Goal: Information Seeking & Learning: Learn about a topic

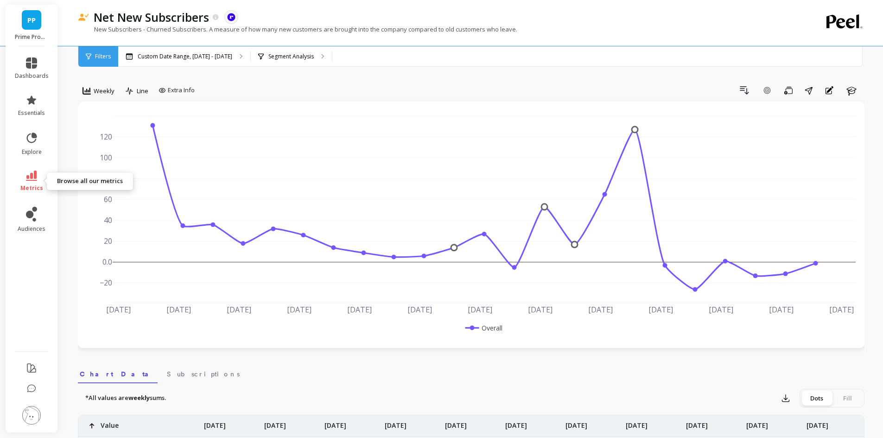
click at [30, 179] on icon at bounding box center [31, 176] width 11 height 10
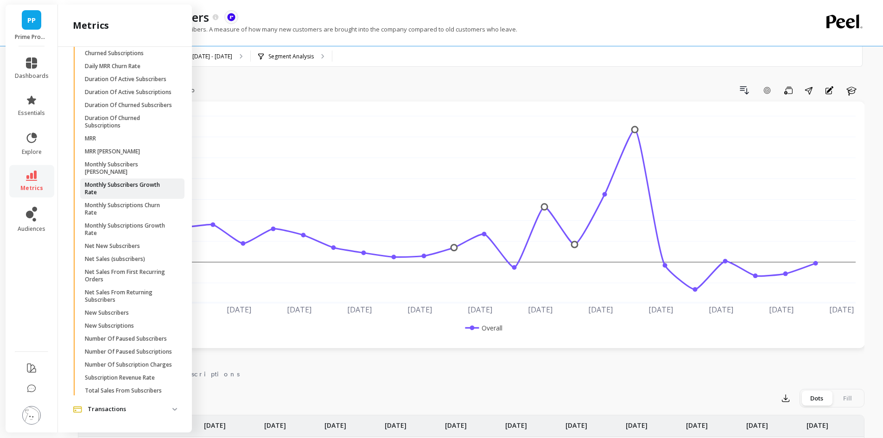
scroll to position [343, 0]
click at [148, 161] on p "Monthly Subscribers [PERSON_NAME]" at bounding box center [129, 168] width 89 height 15
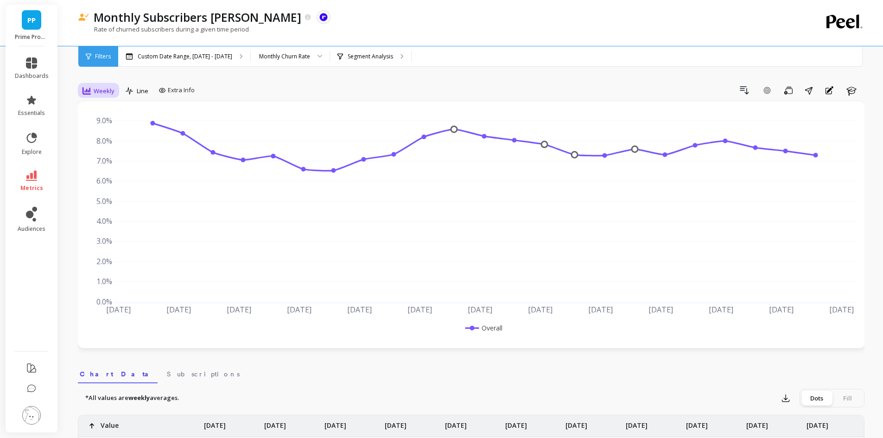
click at [96, 90] on span "Weekly" at bounding box center [104, 91] width 21 height 9
click at [109, 169] on div "Monthly" at bounding box center [112, 165] width 64 height 16
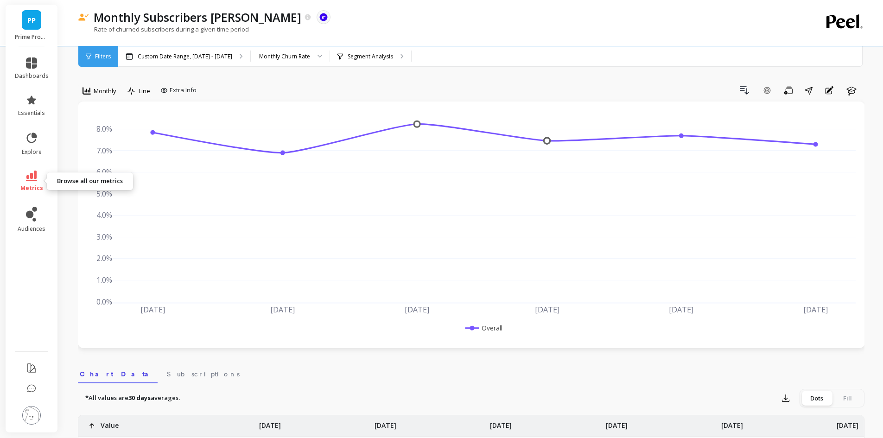
click at [26, 180] on icon at bounding box center [31, 176] width 11 height 10
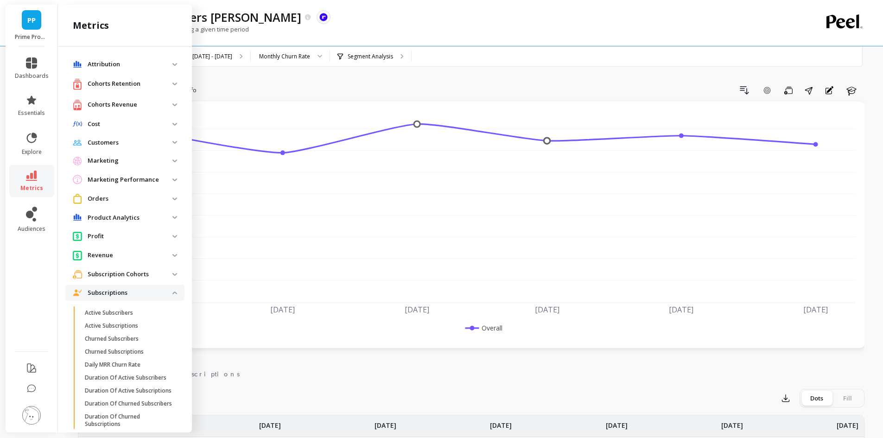
scroll to position [343, 0]
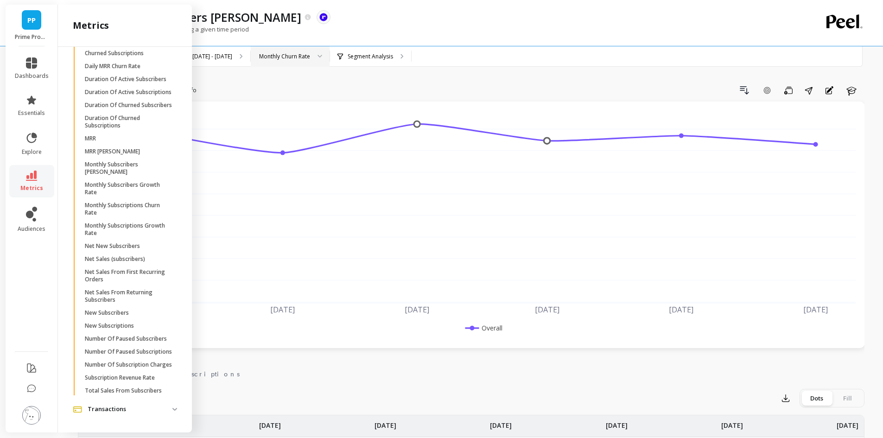
click at [298, 53] on div "Monthly Churn Rate" at bounding box center [284, 56] width 51 height 9
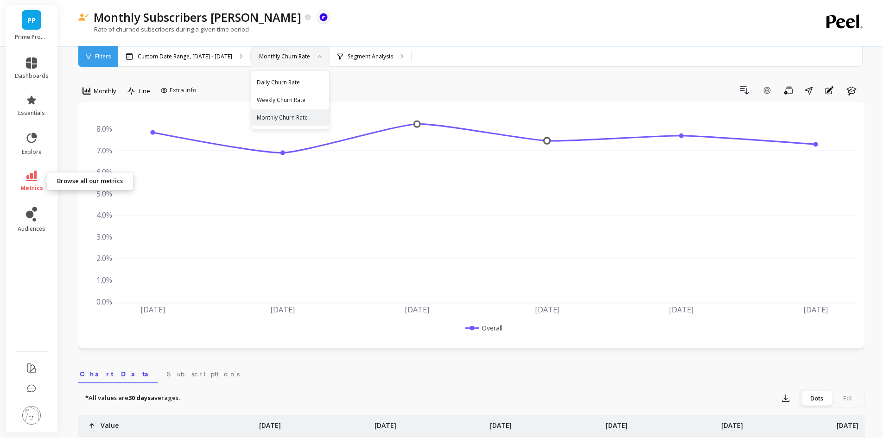
click at [32, 177] on icon at bounding box center [31, 176] width 11 height 10
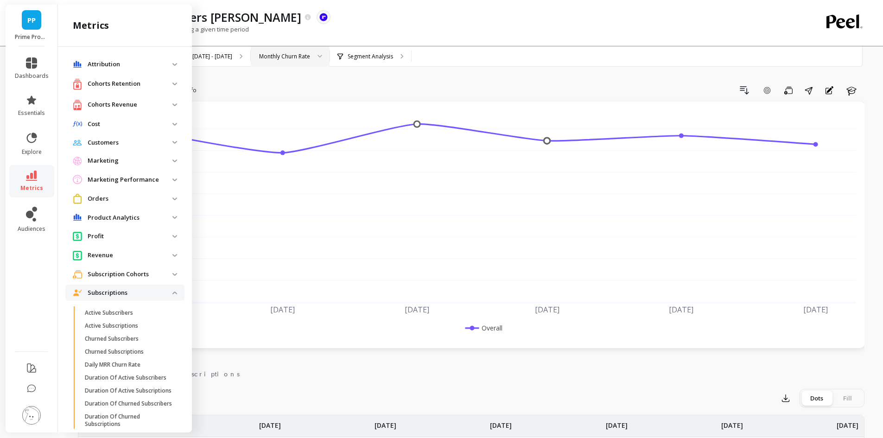
scroll to position [343, 0]
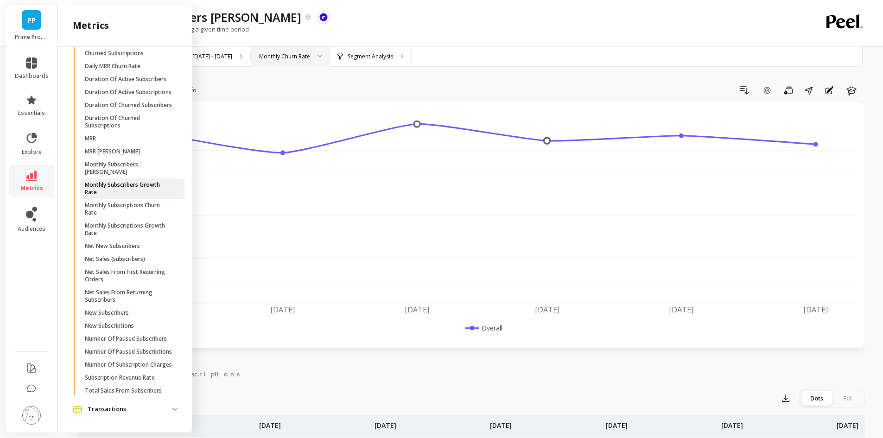
click at [137, 181] on p "Monthly Subscribers Growth Rate" at bounding box center [129, 188] width 89 height 15
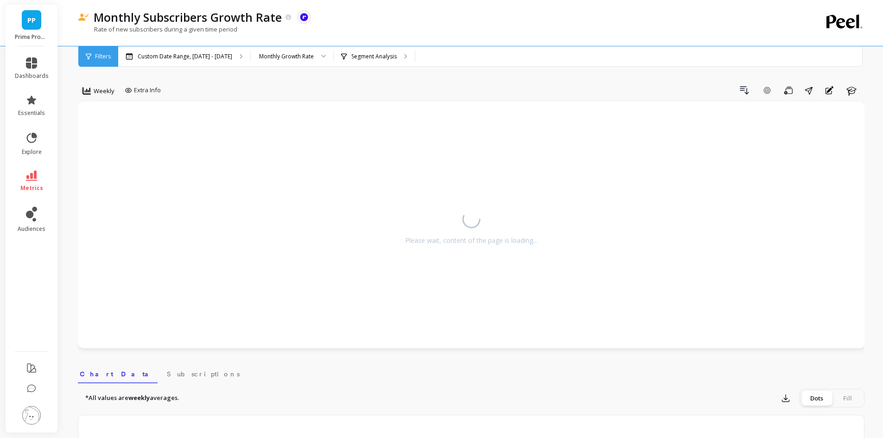
click at [102, 87] on span "Weekly" at bounding box center [104, 91] width 21 height 9
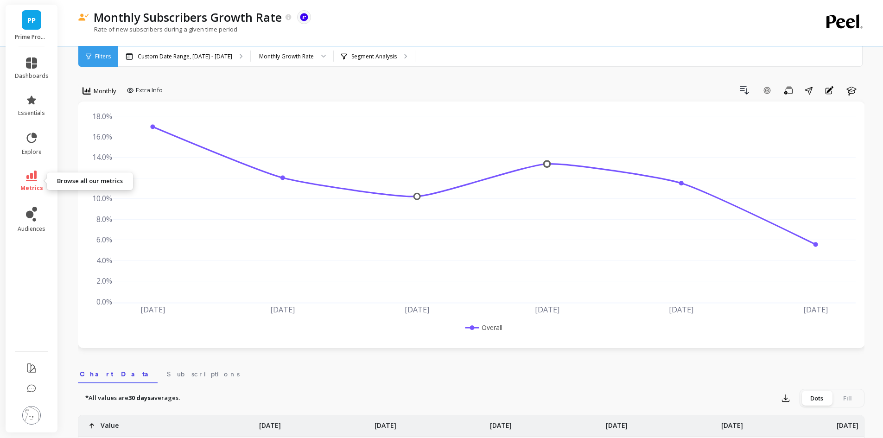
click at [27, 185] on span "metrics" at bounding box center [31, 187] width 23 height 7
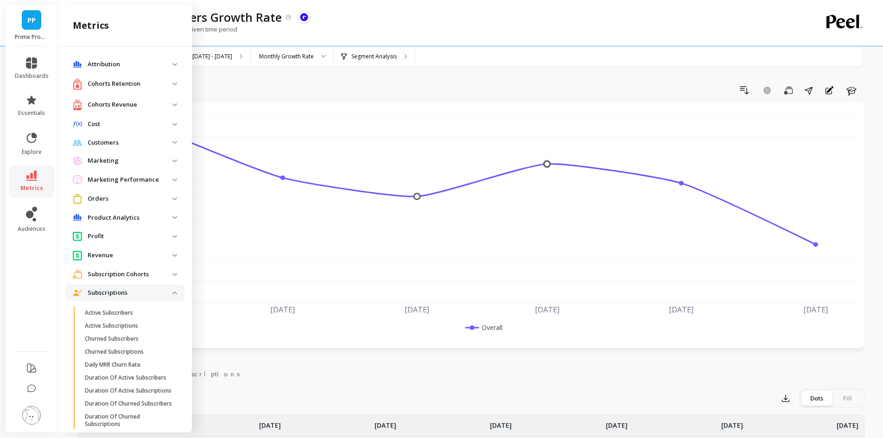
scroll to position [343, 0]
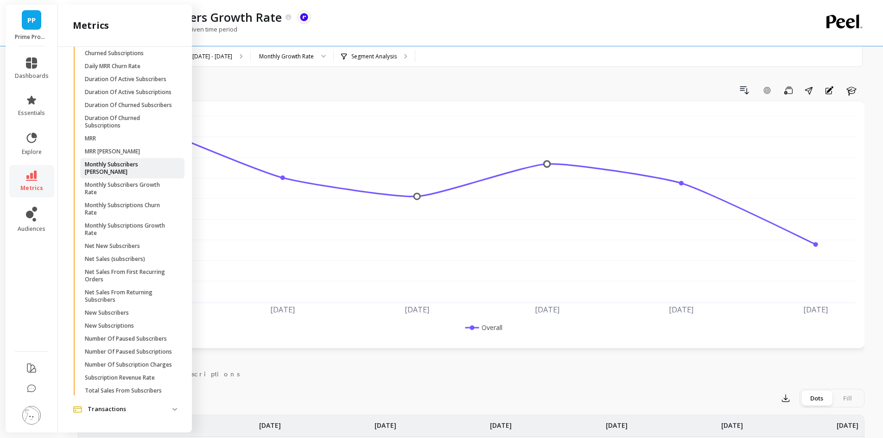
click at [134, 161] on p "Monthly Subscribers [PERSON_NAME]" at bounding box center [129, 168] width 89 height 15
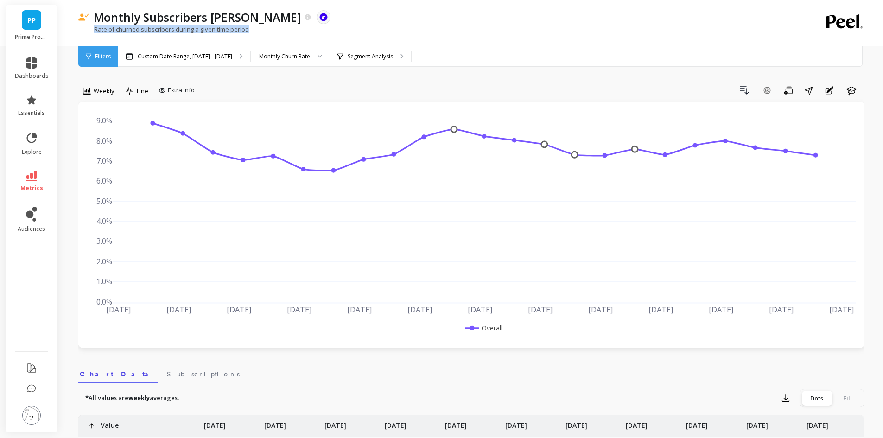
drag, startPoint x: 249, startPoint y: 31, endPoint x: 95, endPoint y: 27, distance: 154.4
click at [95, 27] on div "Rate of churned subscribers during a given time period" at bounding box center [433, 34] width 710 height 18
copy p "Rate of churned subscribers during a given time period"
click at [218, 57] on p "Custom Date Range, [DATE] - [DATE]" at bounding box center [185, 56] width 95 height 7
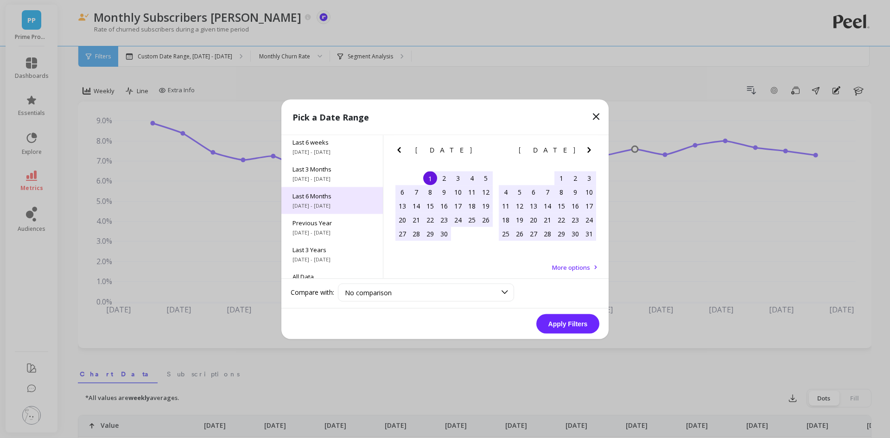
scroll to position [126, 0]
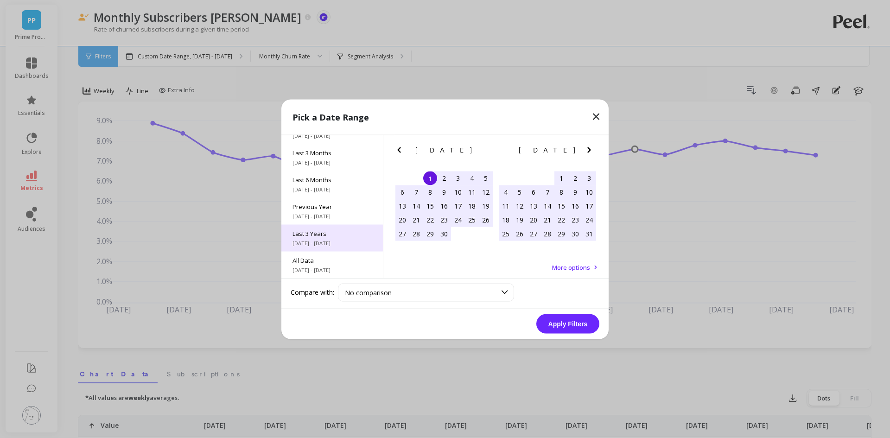
click at [325, 240] on span "10/1/2022 - 9/30/2025" at bounding box center [331, 242] width 79 height 7
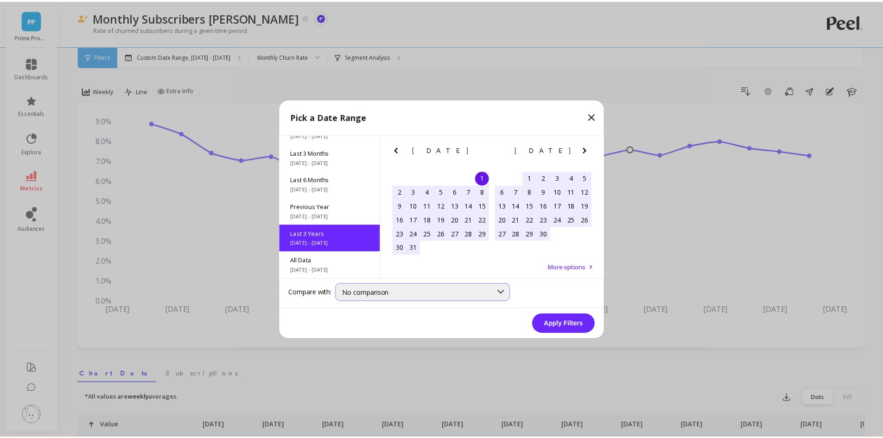
scroll to position [0, 0]
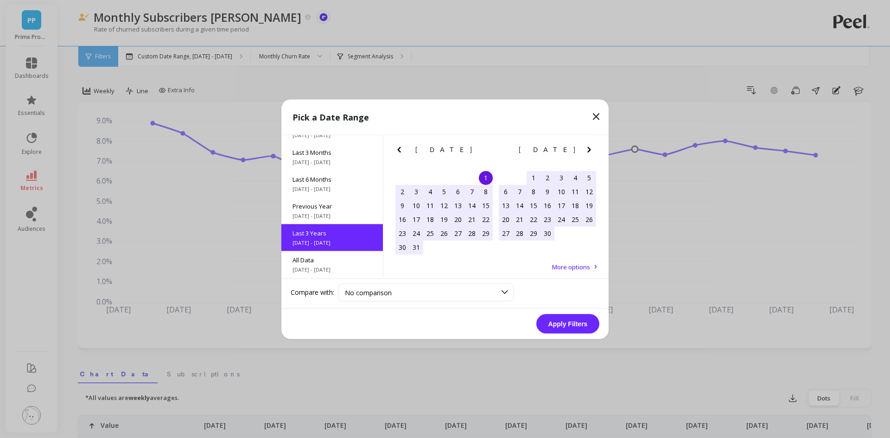
click at [554, 322] on button "Apply Filters" at bounding box center [567, 323] width 63 height 19
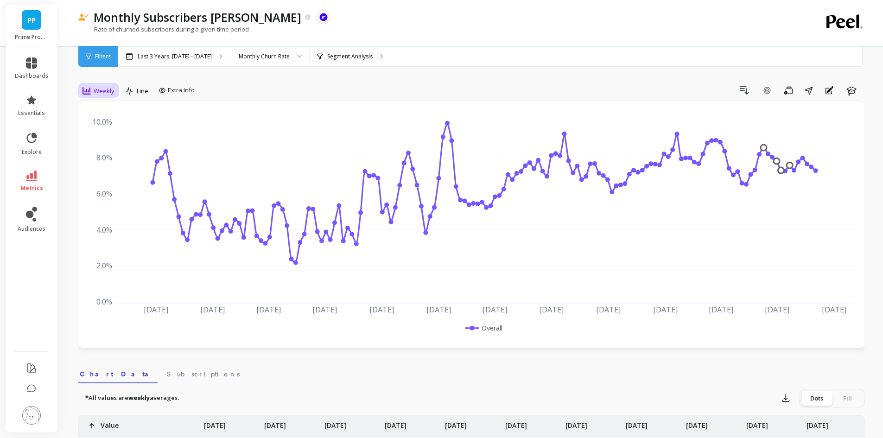
click at [101, 89] on span "Weekly" at bounding box center [104, 91] width 21 height 9
click at [111, 162] on div "Monthly" at bounding box center [112, 164] width 53 height 9
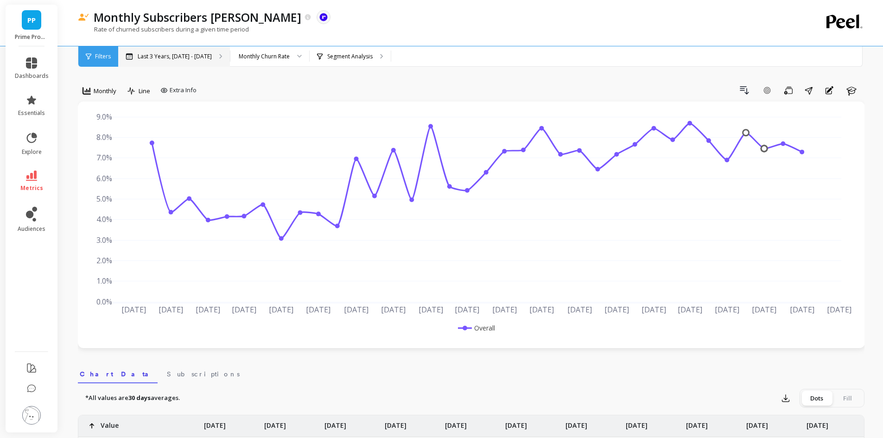
click at [187, 57] on p "Last 3 Years, [DATE] - [DATE]" at bounding box center [175, 56] width 74 height 7
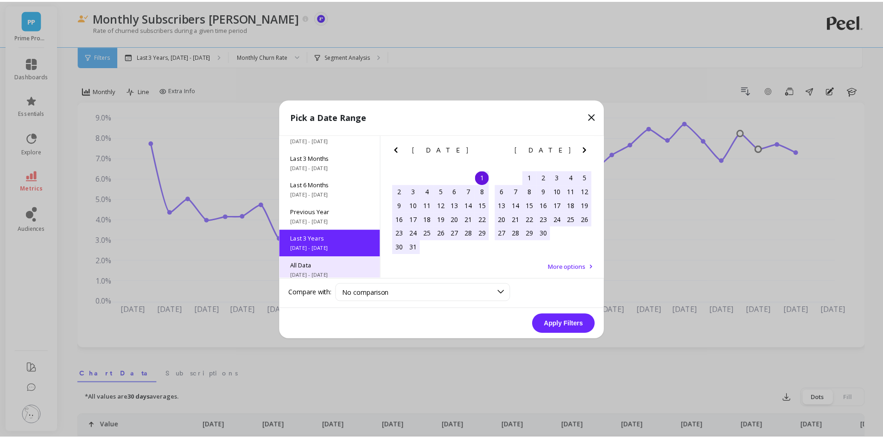
scroll to position [126, 0]
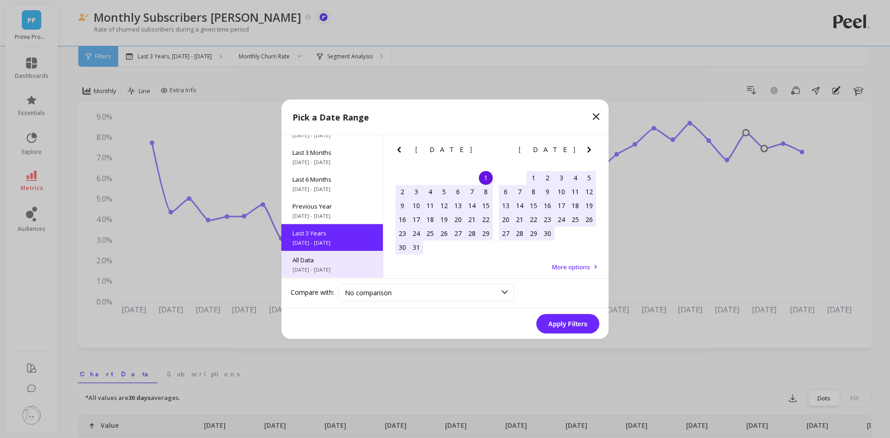
click at [333, 266] on span "6/1/2017 - 9/30/2025" at bounding box center [331, 269] width 79 height 7
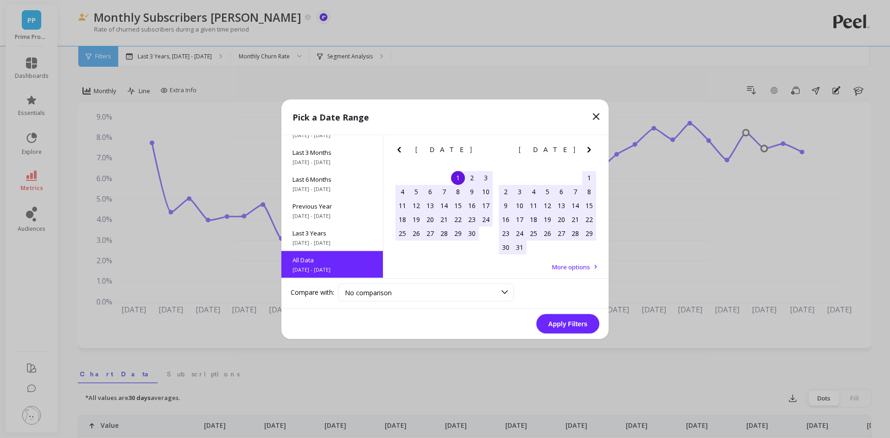
click at [584, 326] on button "Apply Filters" at bounding box center [567, 323] width 63 height 19
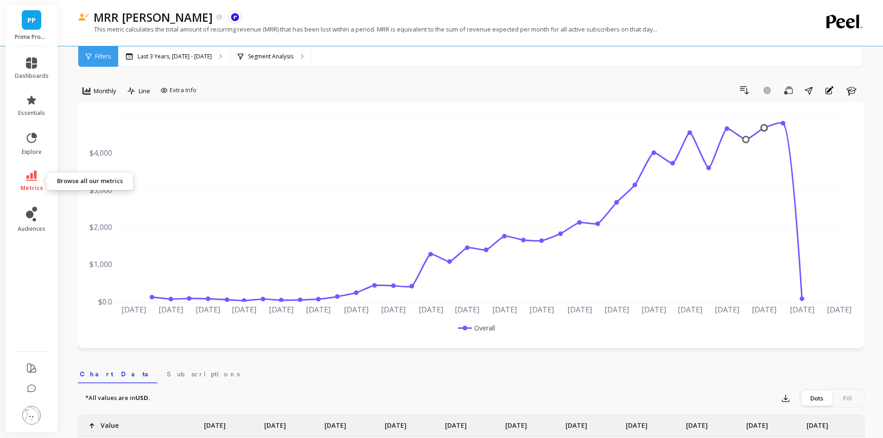
click at [33, 175] on icon at bounding box center [31, 176] width 11 height 10
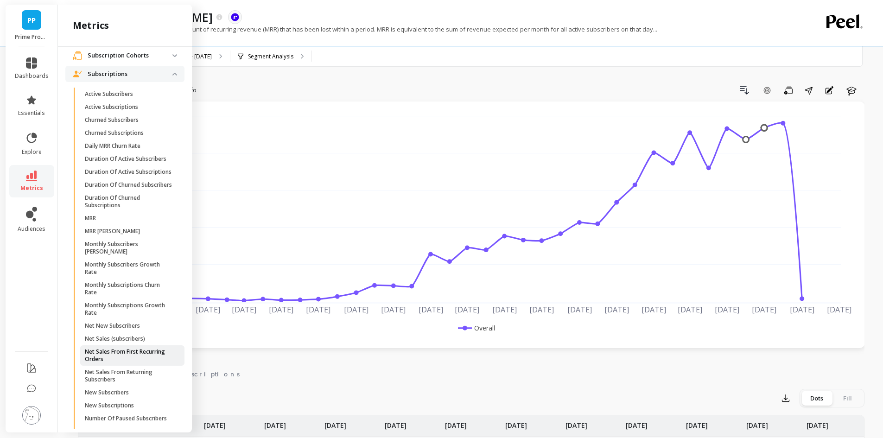
scroll to position [204, 0]
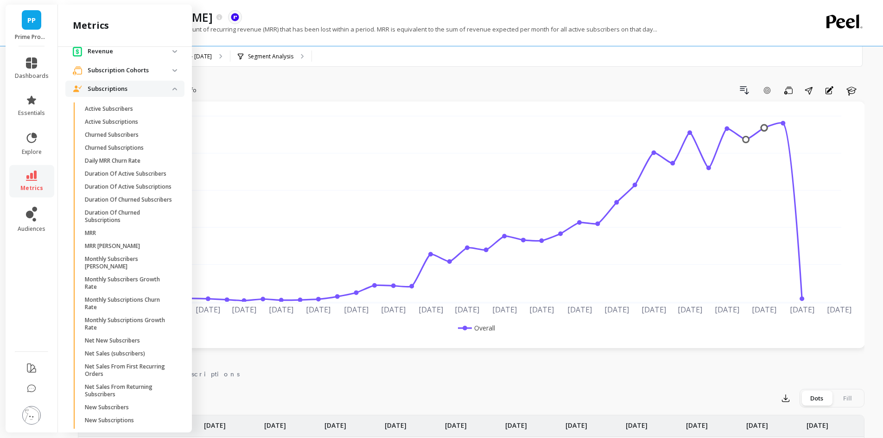
drag, startPoint x: 132, startPoint y: 107, endPoint x: 105, endPoint y: 108, distance: 27.4
click at [105, 108] on p "Active Subscribers" at bounding box center [109, 108] width 48 height 7
